Goal: Check status: Check status

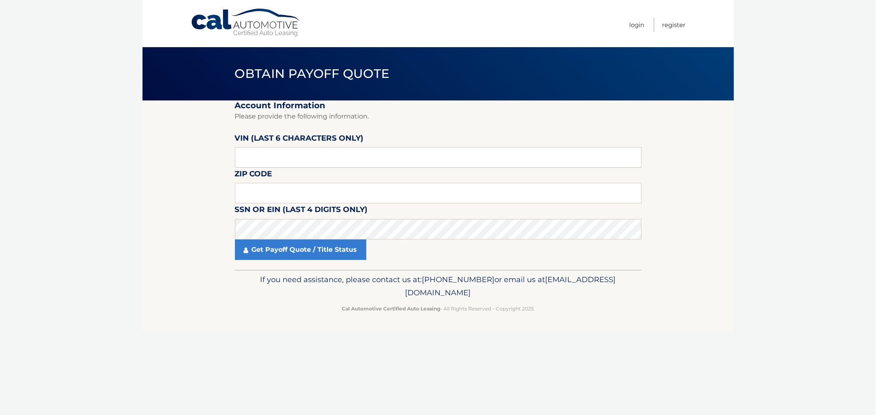
click at [281, 141] on label "VIN (last 6 characters only)" at bounding box center [299, 139] width 129 height 15
click at [311, 149] on input "text" at bounding box center [438, 157] width 406 height 21
paste input "169982"
type input "169982"
type input "07866"
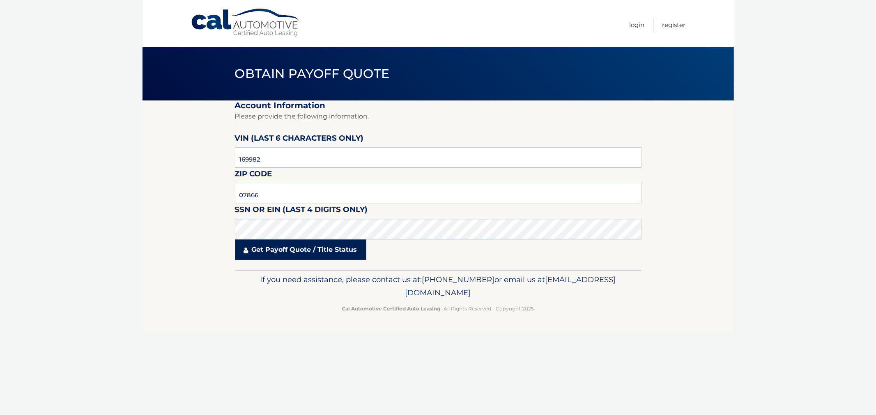
click at [326, 252] on link "Get Payoff Quote / Title Status" at bounding box center [300, 250] width 131 height 21
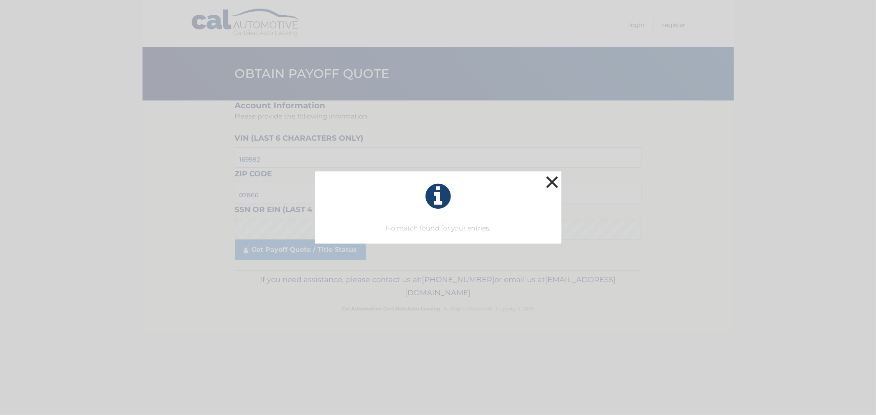
click at [548, 179] on button "×" at bounding box center [552, 182] width 16 height 16
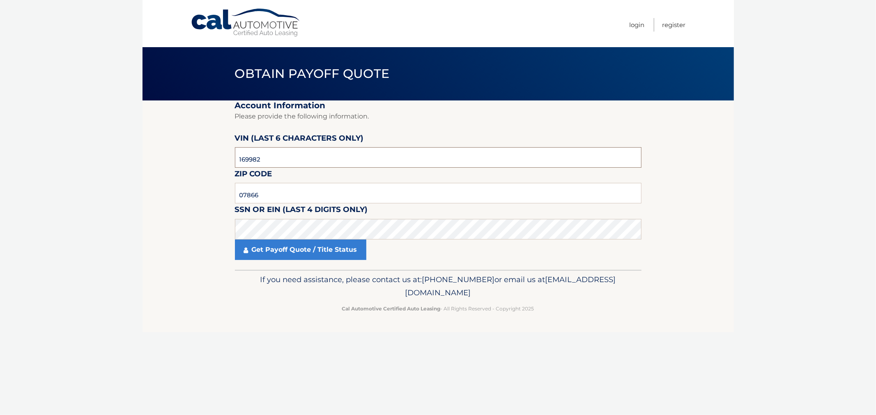
click at [309, 165] on input "169982" at bounding box center [438, 157] width 406 height 21
click at [289, 195] on input "07866" at bounding box center [438, 193] width 406 height 21
click at [289, 251] on link "Get Payoff Quote / Title Status" at bounding box center [300, 250] width 131 height 21
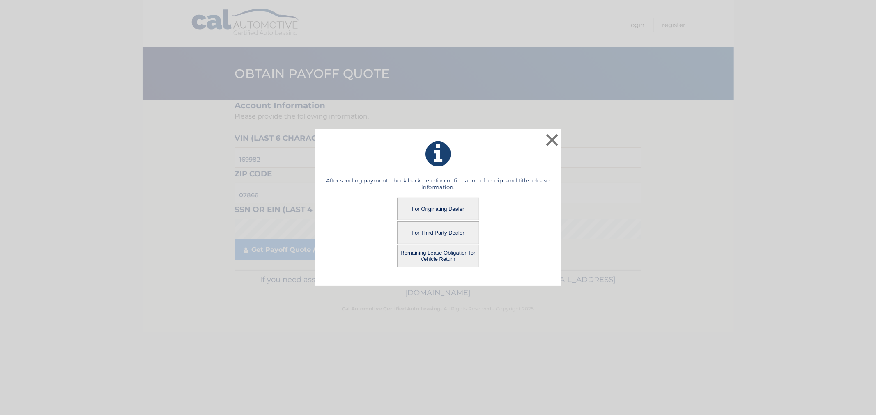
click at [442, 211] on button "For Originating Dealer" at bounding box center [438, 209] width 82 height 23
click at [442, 210] on button "For Originating Dealer" at bounding box center [438, 209] width 82 height 23
